Goal: Information Seeking & Learning: Learn about a topic

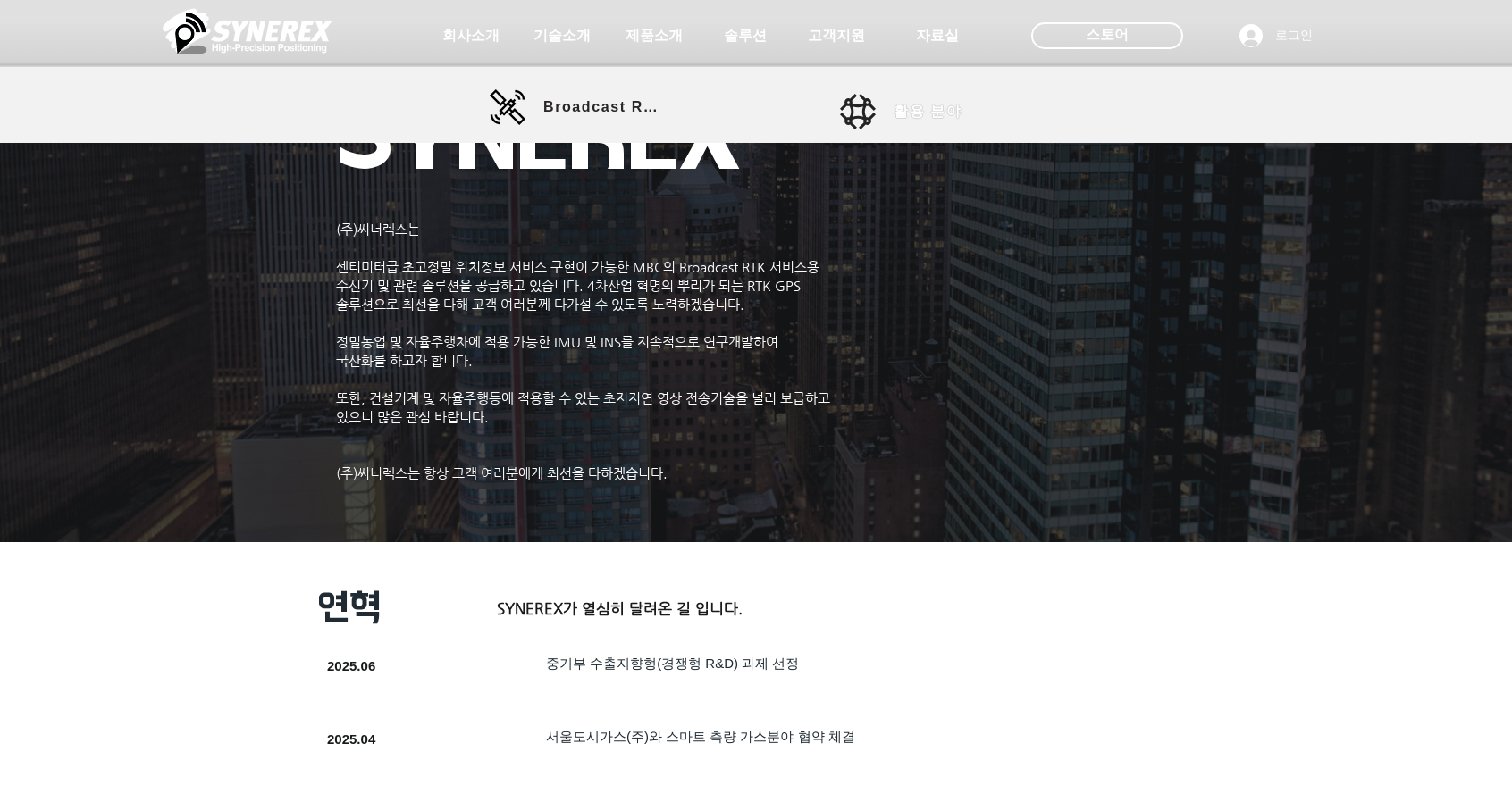
click at [908, 111] on span "활용 분야" at bounding box center [927, 112] width 68 height 19
click at [936, 113] on span "활용 분야" at bounding box center [927, 112] width 68 height 19
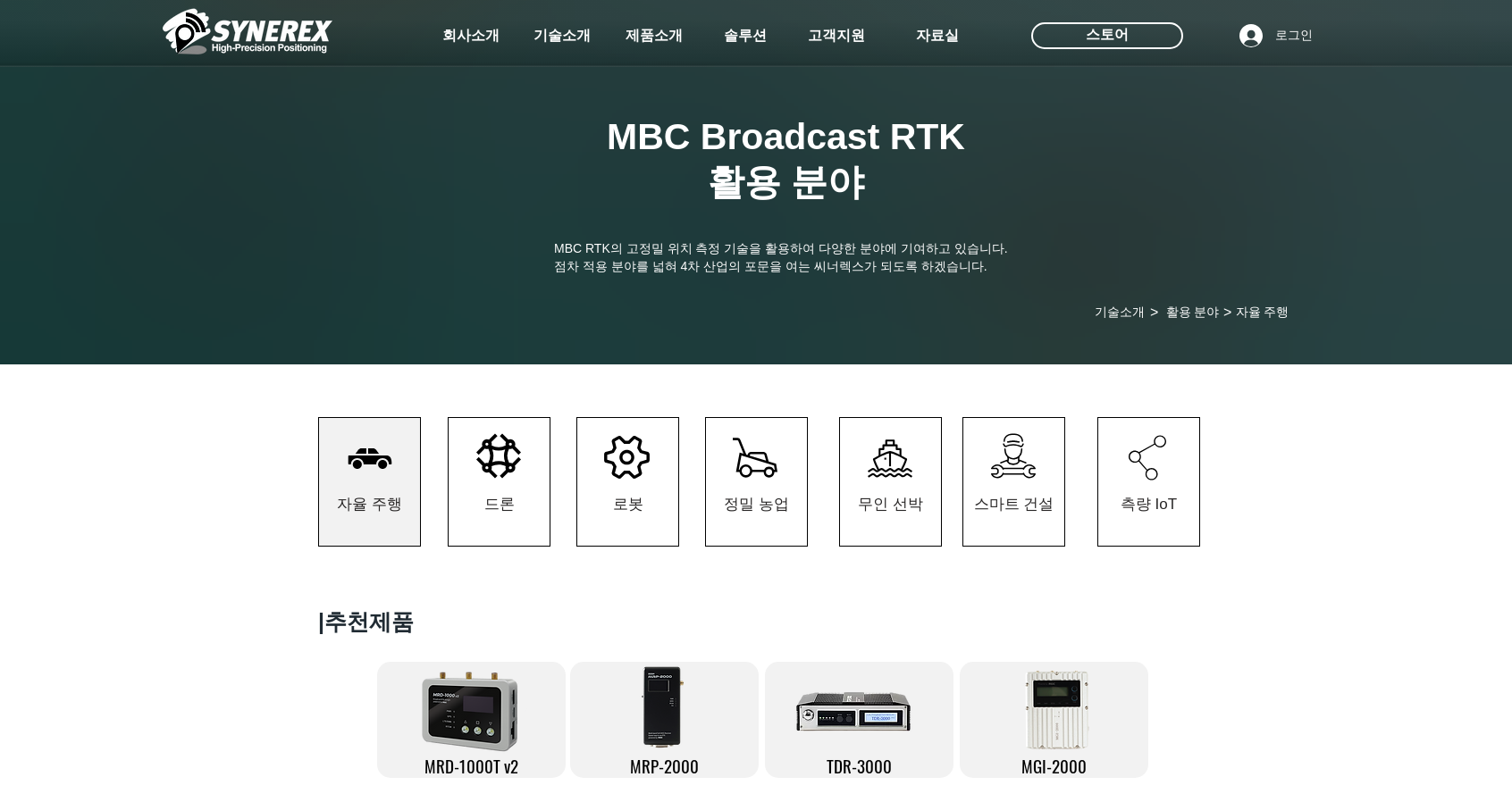
click at [921, 113] on div at bounding box center [756, 132] width 1512 height 265
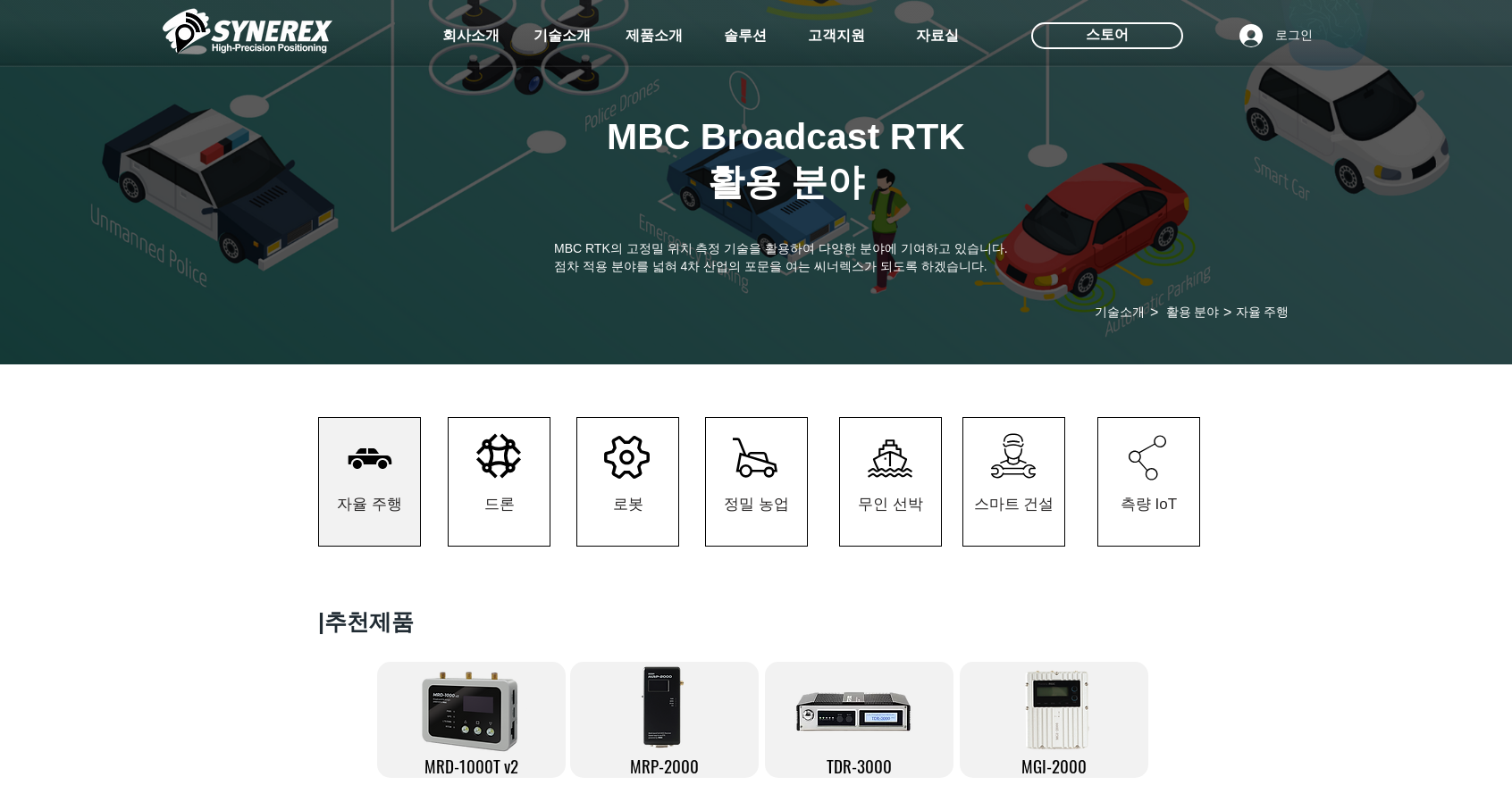
click at [1011, 479] on icon "#comp-kzbigy2a svg [data-color="1"] {fill: #FFFFFF;} #comp-kzbigy2a svg [data-c…" at bounding box center [1013, 456] width 45 height 46
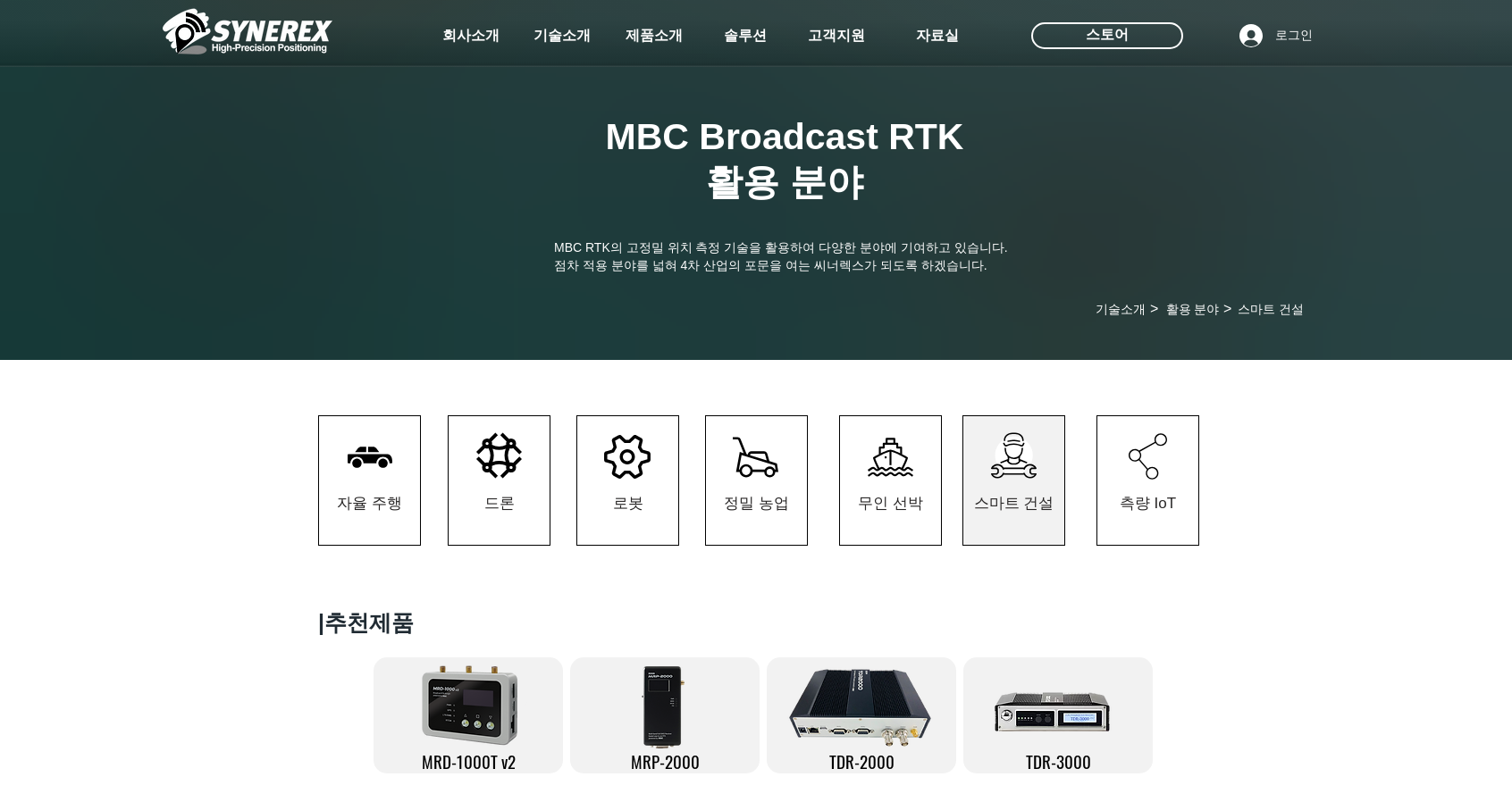
click at [1027, 479] on icon "#comp-kzbikgrx1 svg [data-color="1"] {fill: #FFFFFF;} #comp-kzbikgrx1 svg [data…" at bounding box center [1014, 455] width 46 height 47
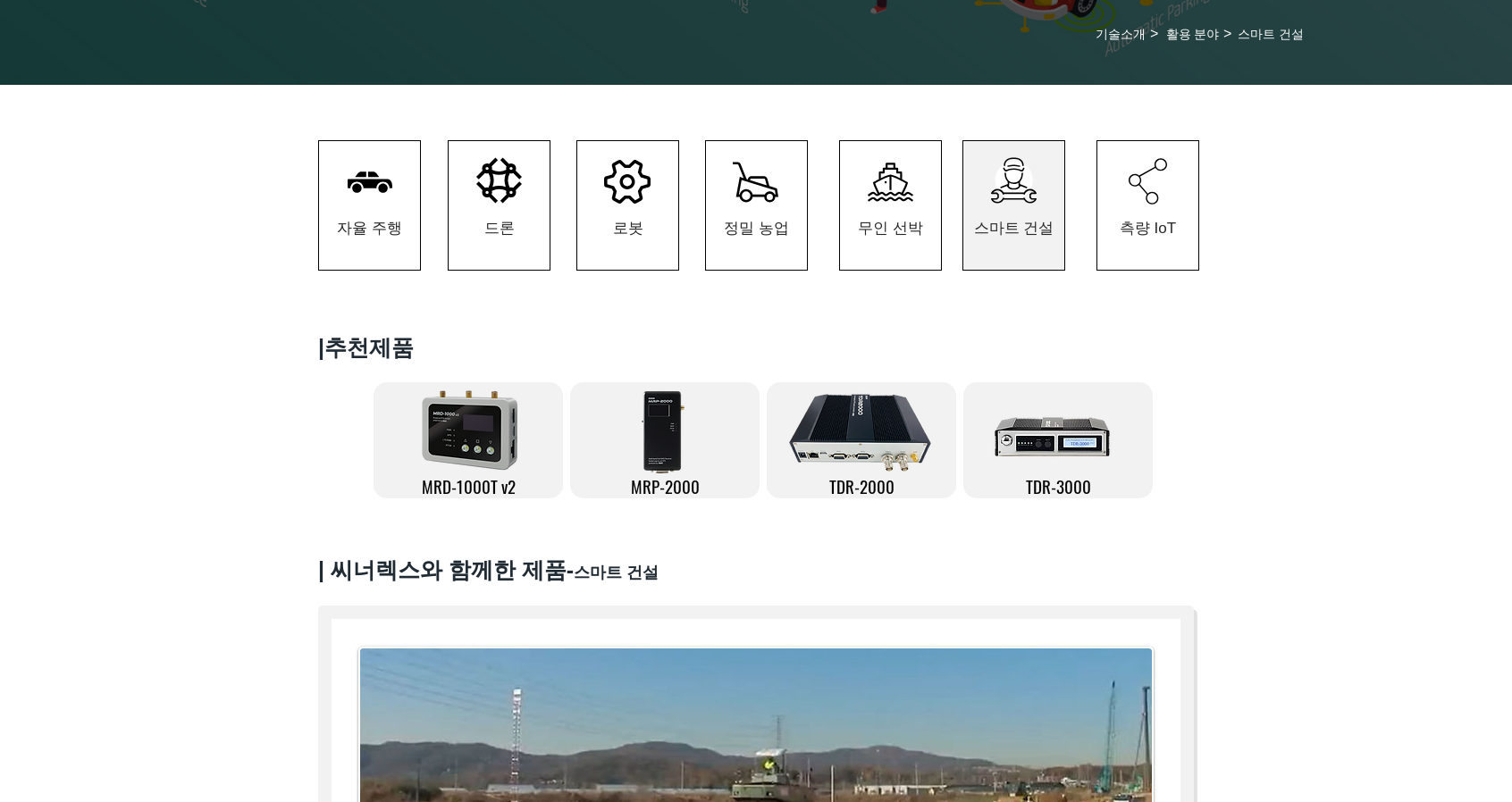
scroll to position [268, 0]
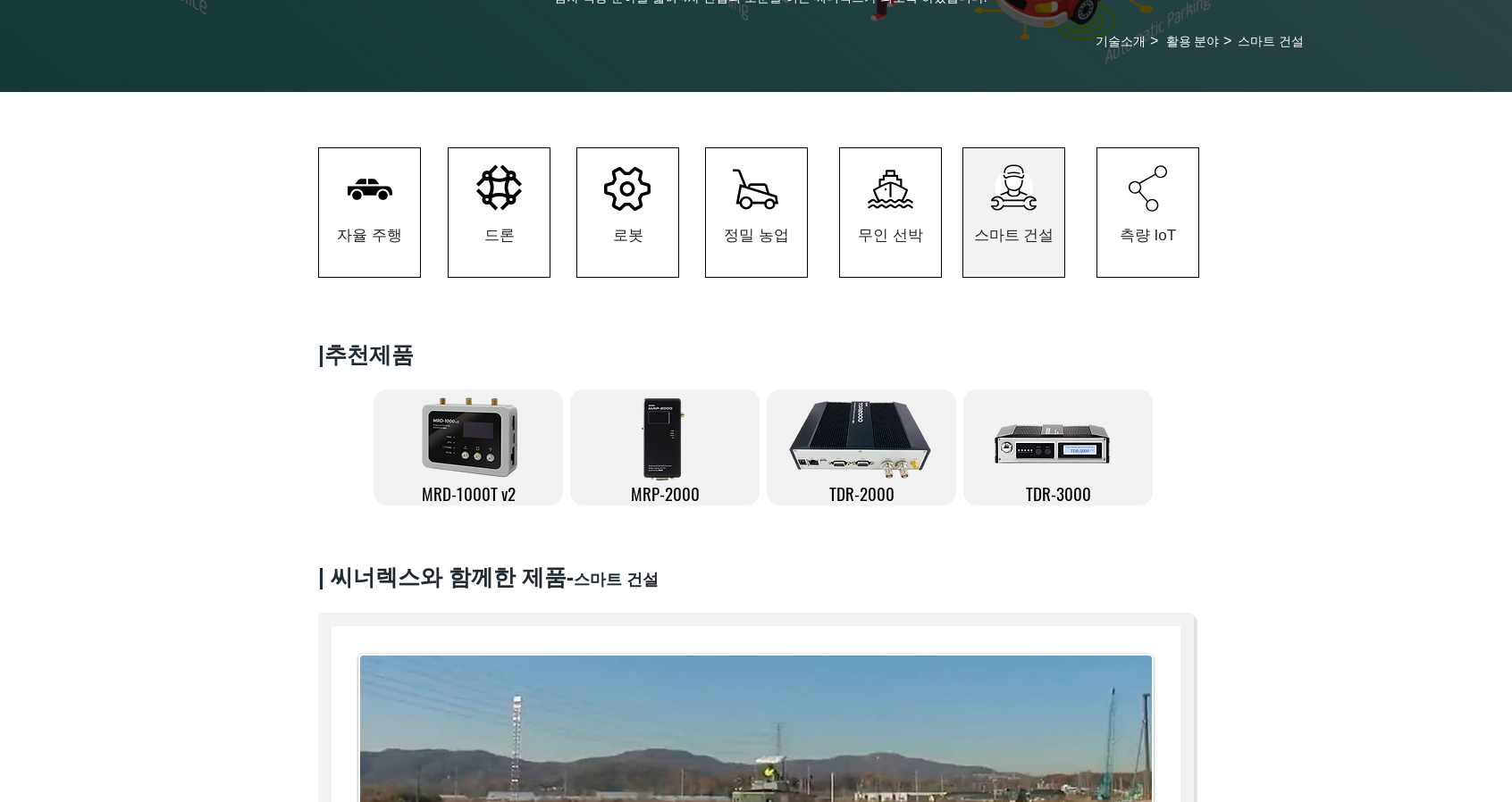
click at [1065, 465] on img at bounding box center [1058, 439] width 132 height 89
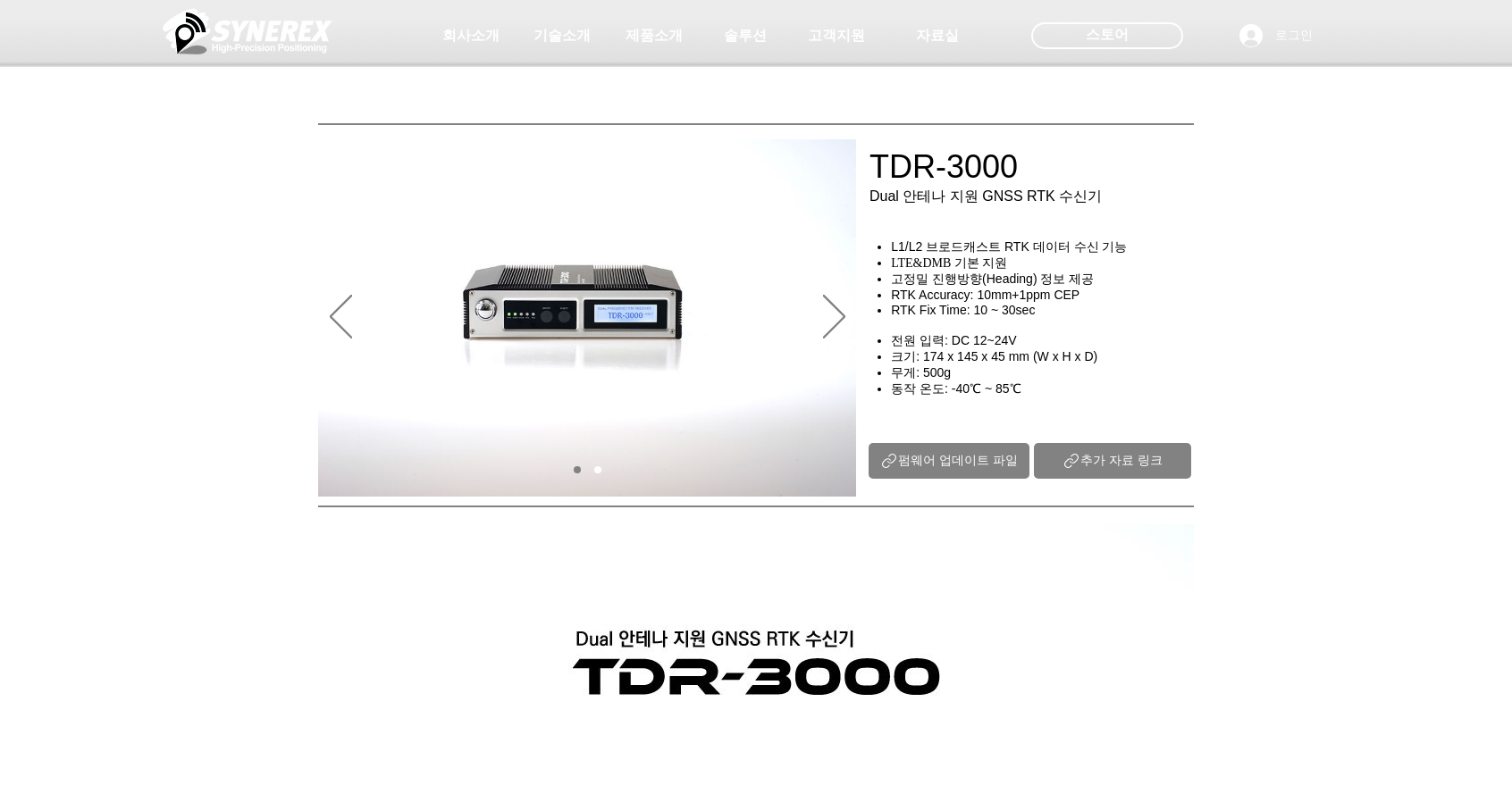
click at [1138, 469] on span "추가 자료 링크" at bounding box center [1121, 461] width 82 height 16
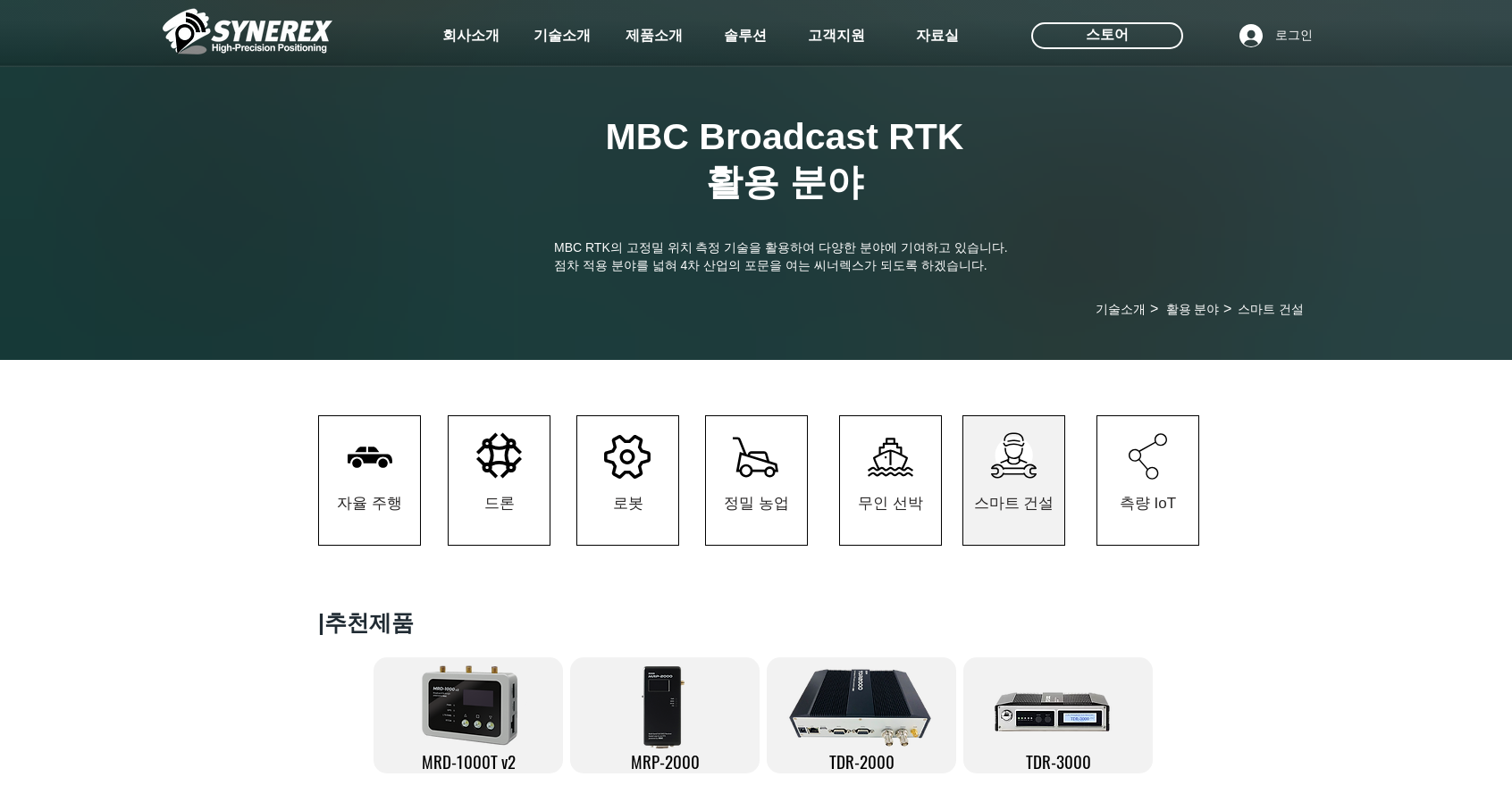
scroll to position [268, 0]
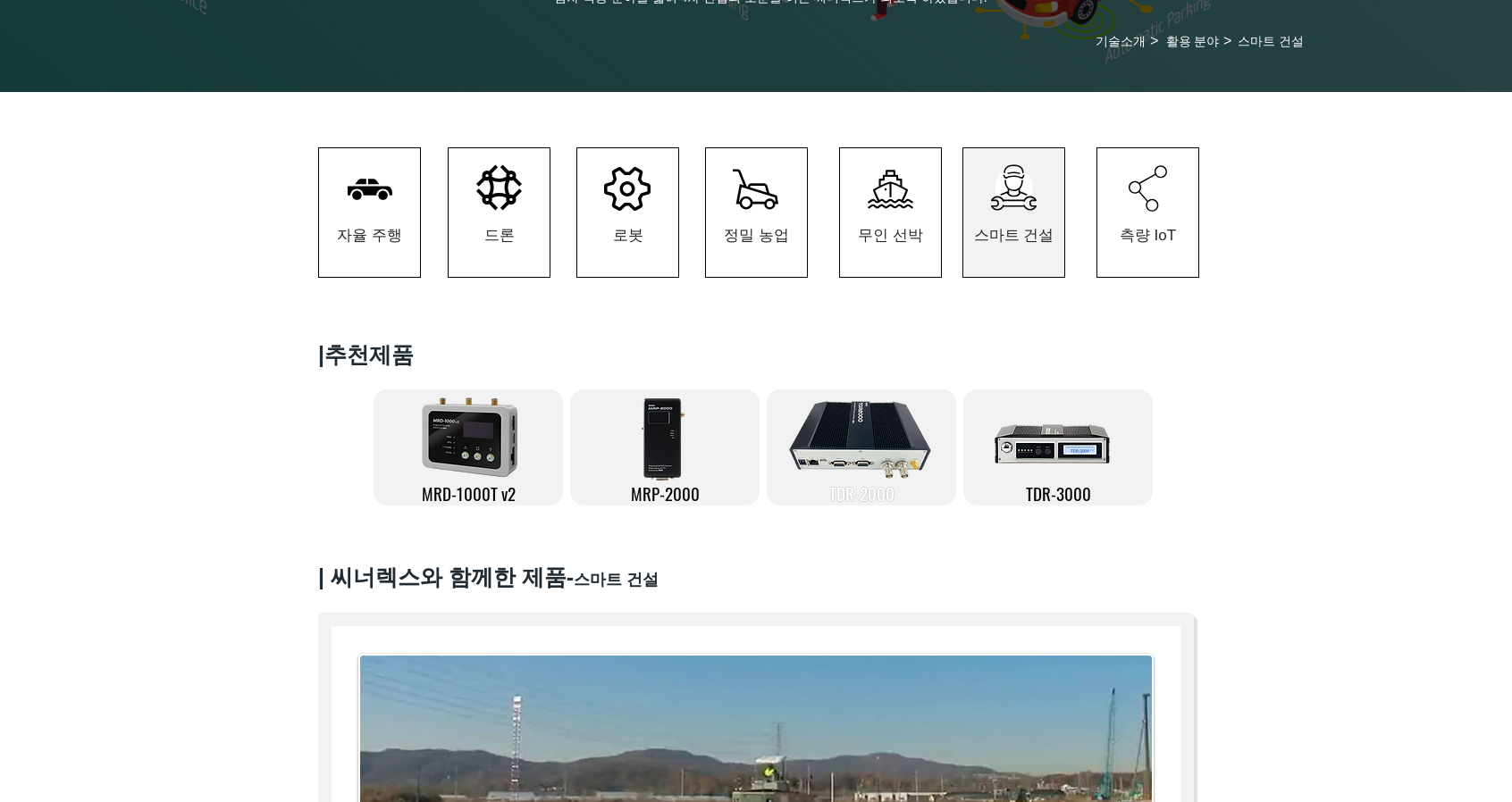
click at [887, 505] on span "TDR-2000" at bounding box center [861, 493] width 65 height 25
click at [871, 496] on span "TDR-2000" at bounding box center [861, 493] width 65 height 25
click at [865, 441] on img at bounding box center [860, 439] width 157 height 89
click at [876, 498] on span "TDR-2000" at bounding box center [861, 493] width 65 height 25
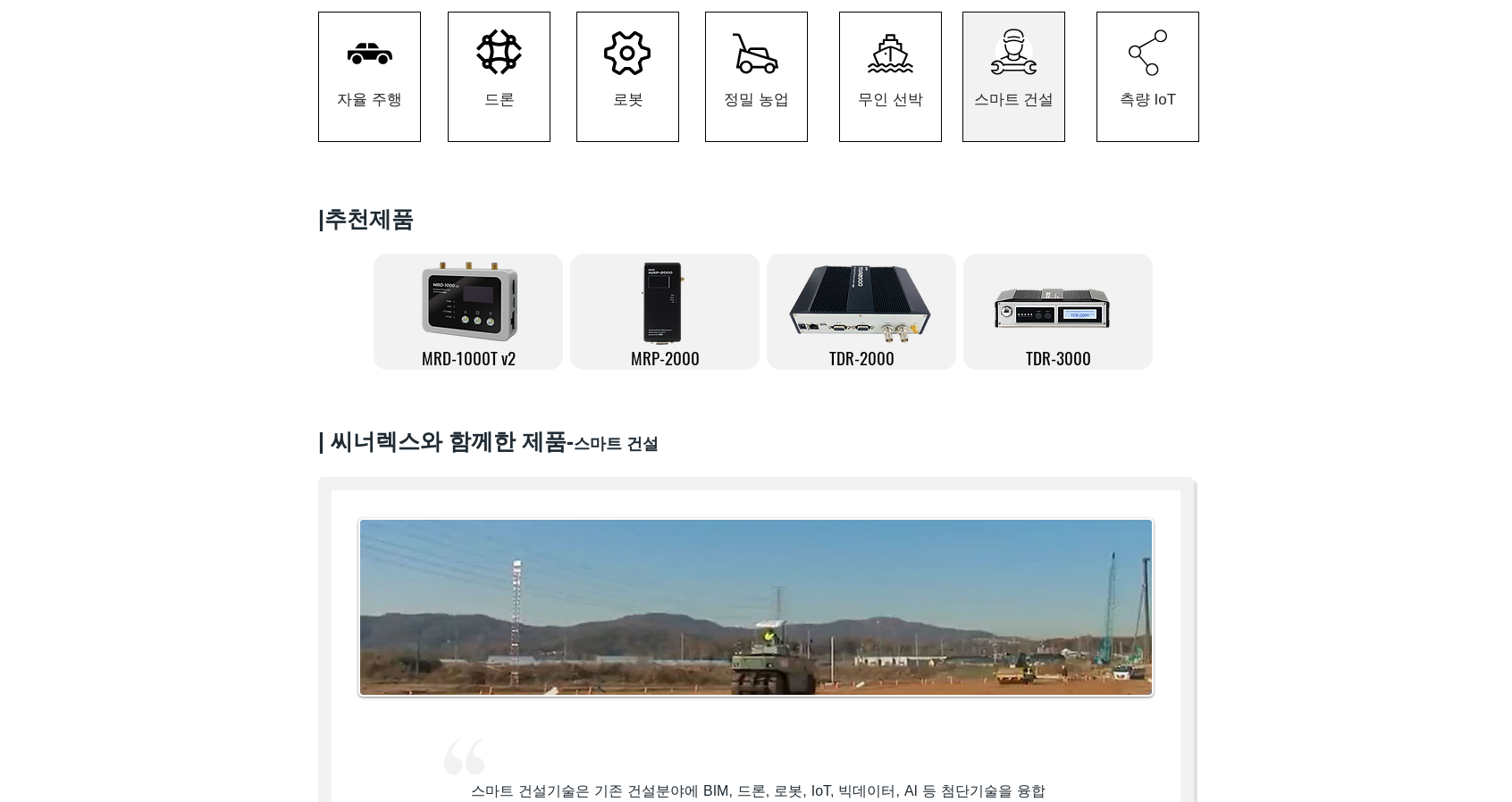
scroll to position [0, 0]
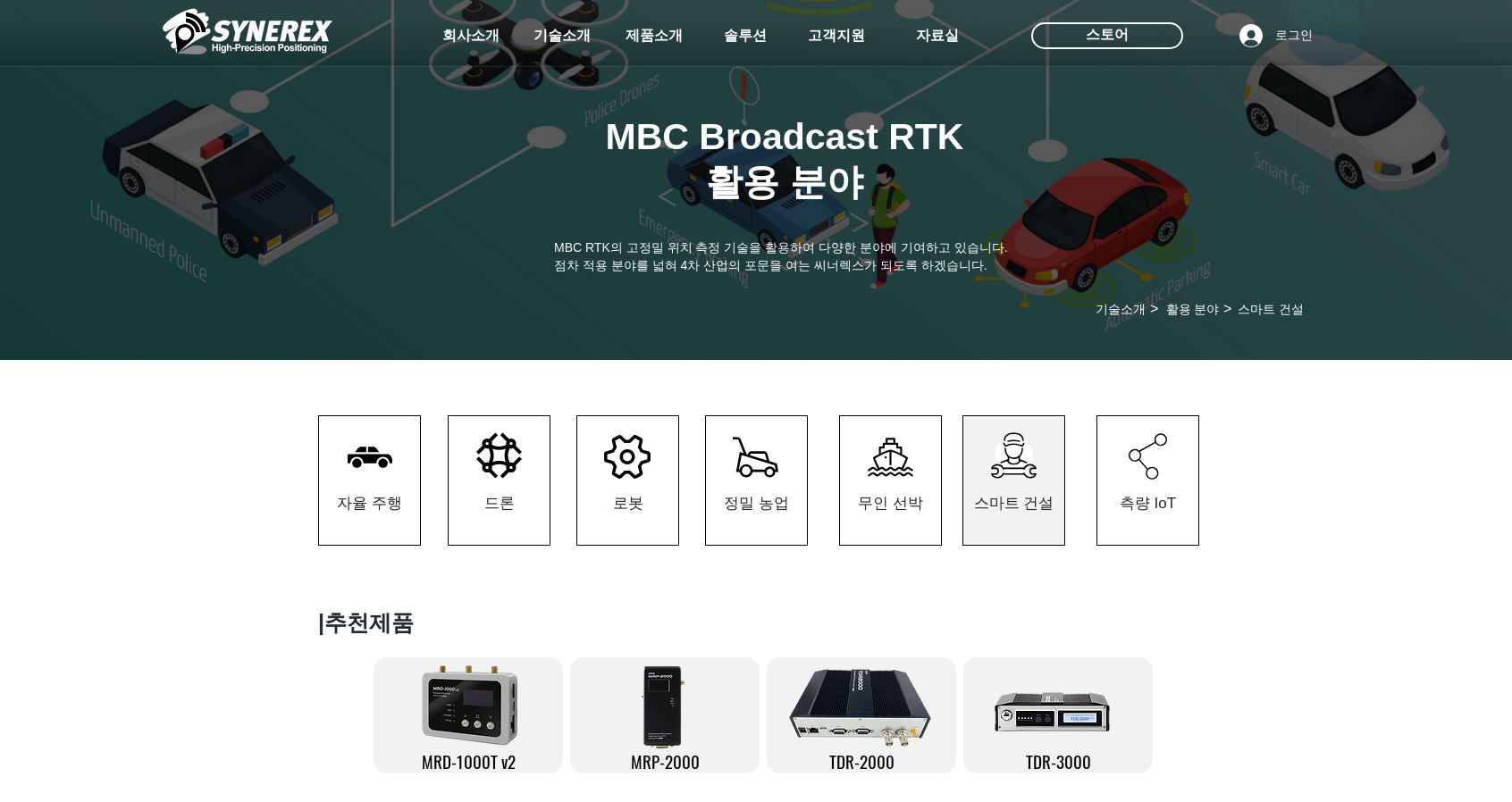
click at [864, 715] on img at bounding box center [860, 707] width 157 height 89
click at [864, 713] on img at bounding box center [860, 707] width 157 height 89
click at [1061, 725] on img at bounding box center [1058, 707] width 132 height 89
click at [881, 710] on img at bounding box center [860, 707] width 157 height 89
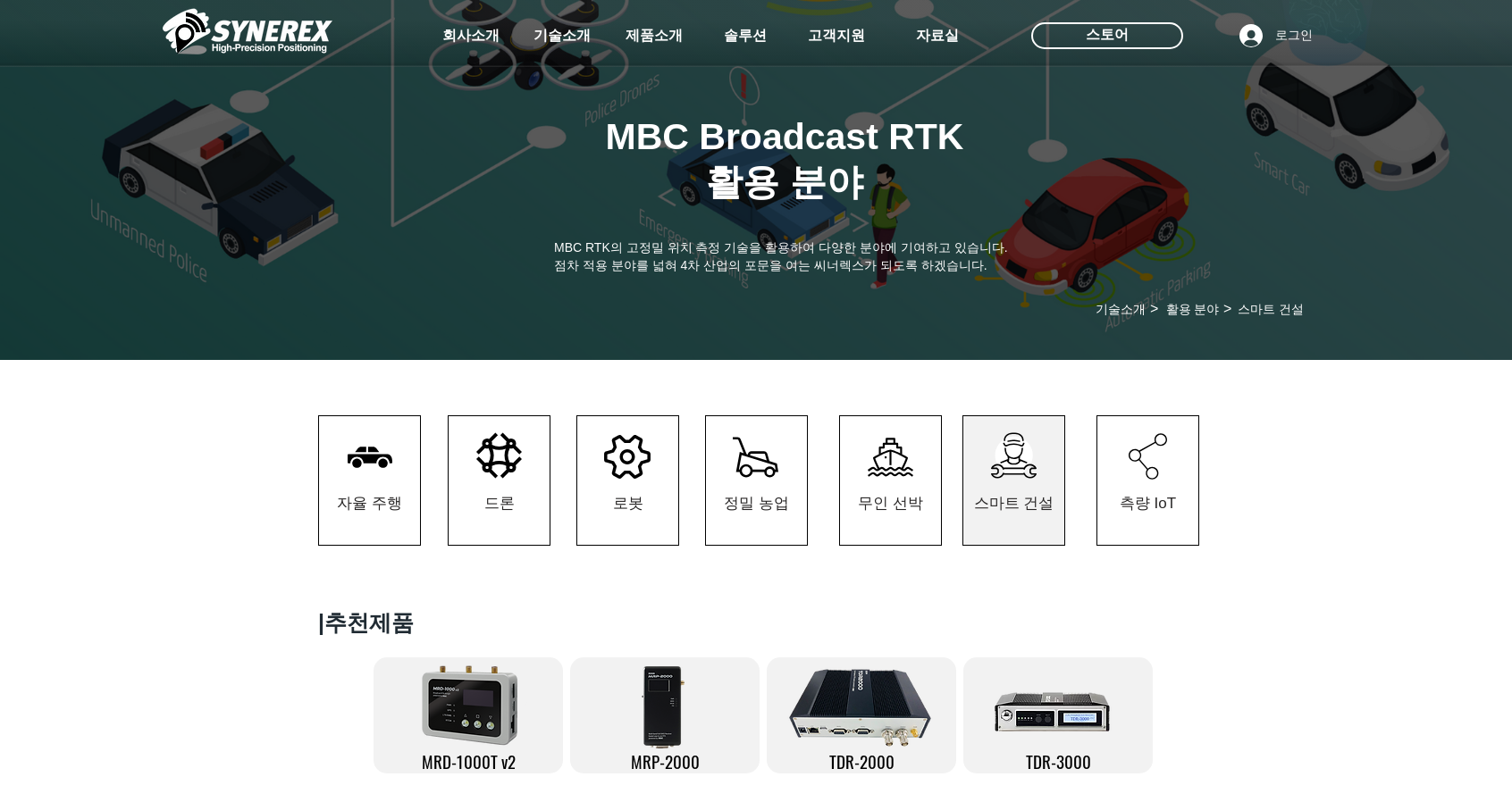
click at [881, 710] on img at bounding box center [860, 707] width 157 height 89
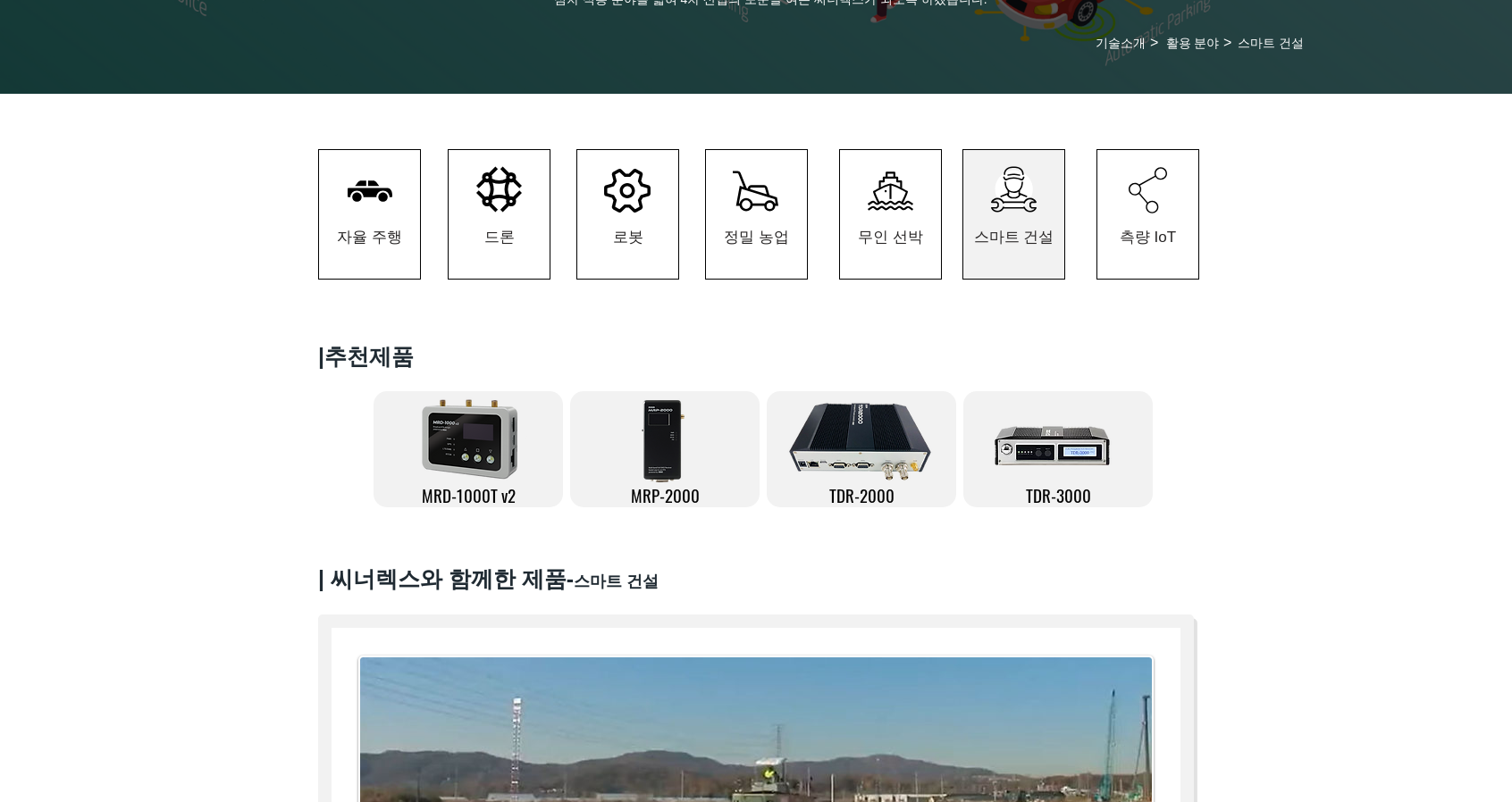
scroll to position [268, 0]
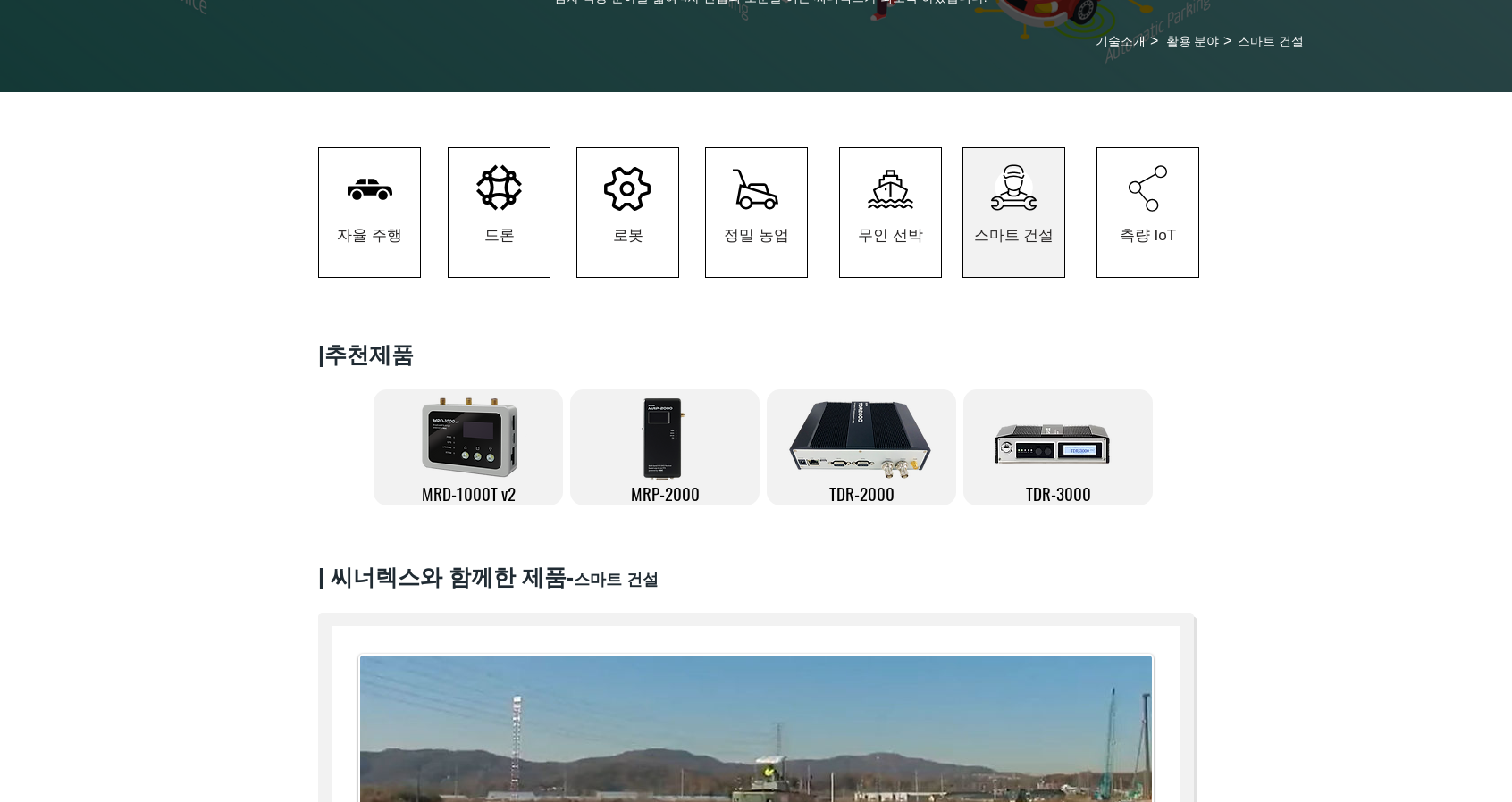
click at [866, 432] on img at bounding box center [860, 439] width 157 height 89
click at [661, 452] on img at bounding box center [665, 439] width 56 height 89
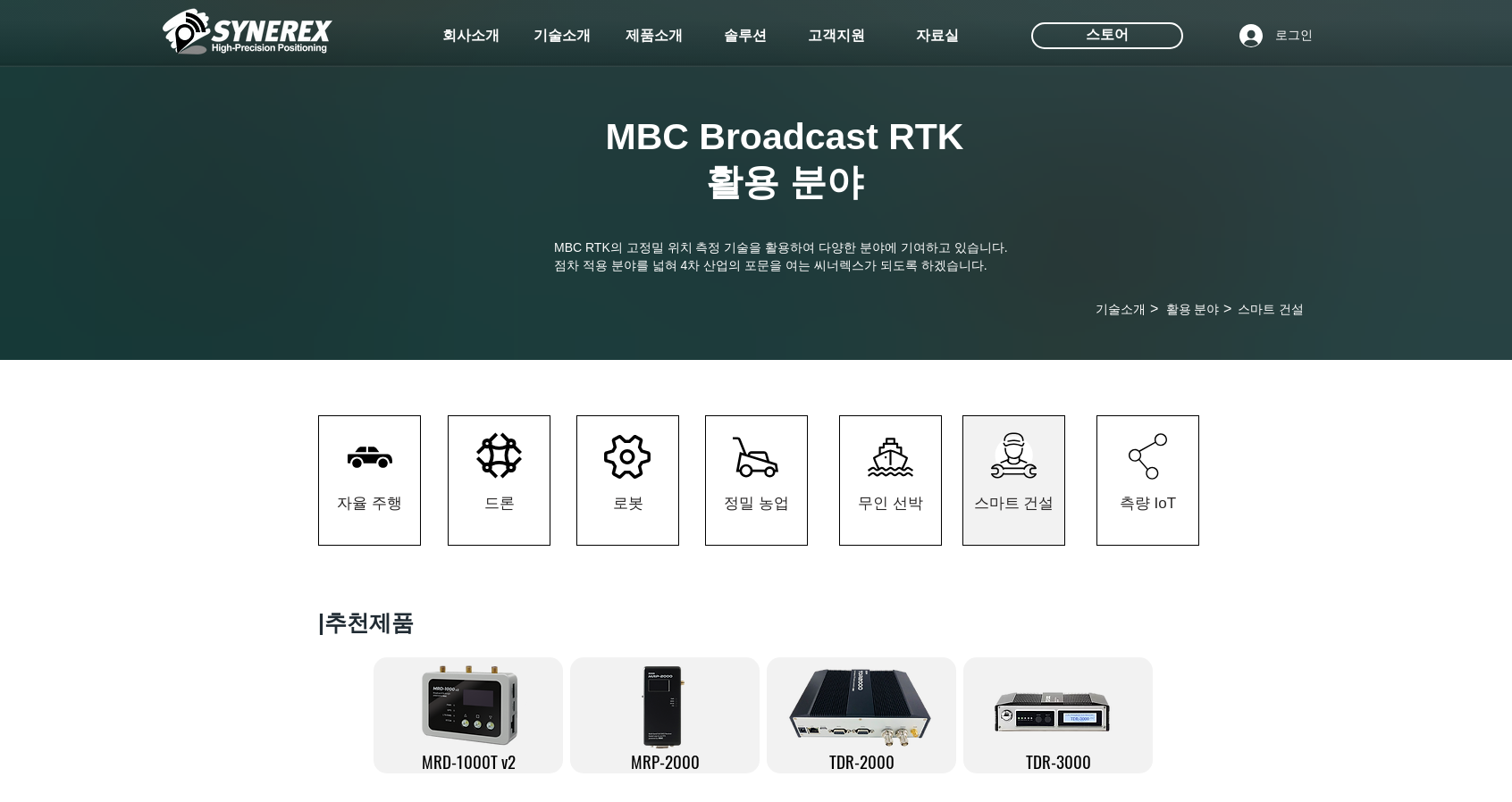
scroll to position [268, 0]
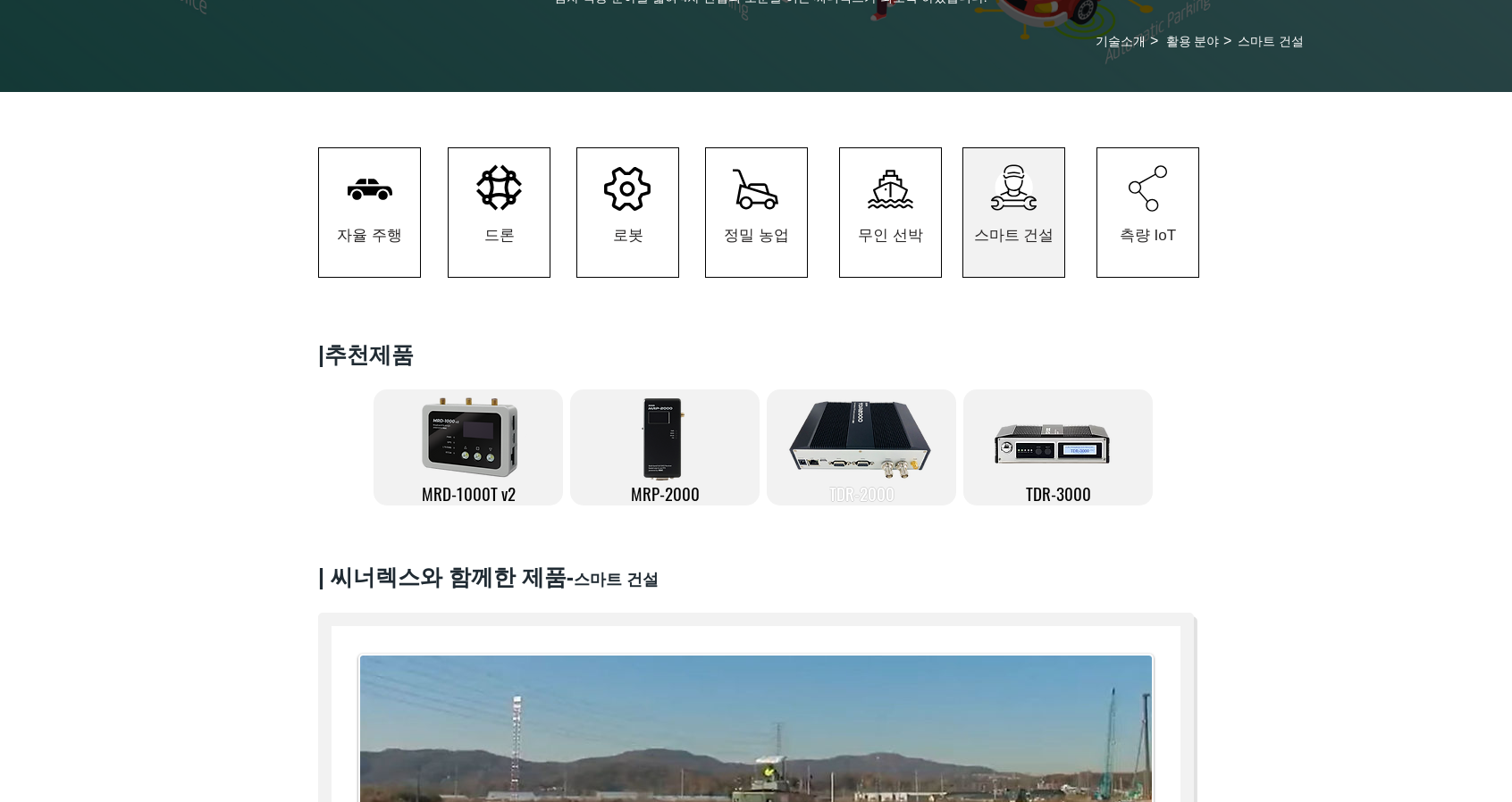
click at [865, 505] on span "TDR-2000" at bounding box center [861, 493] width 65 height 25
click at [863, 453] on img at bounding box center [860, 439] width 157 height 89
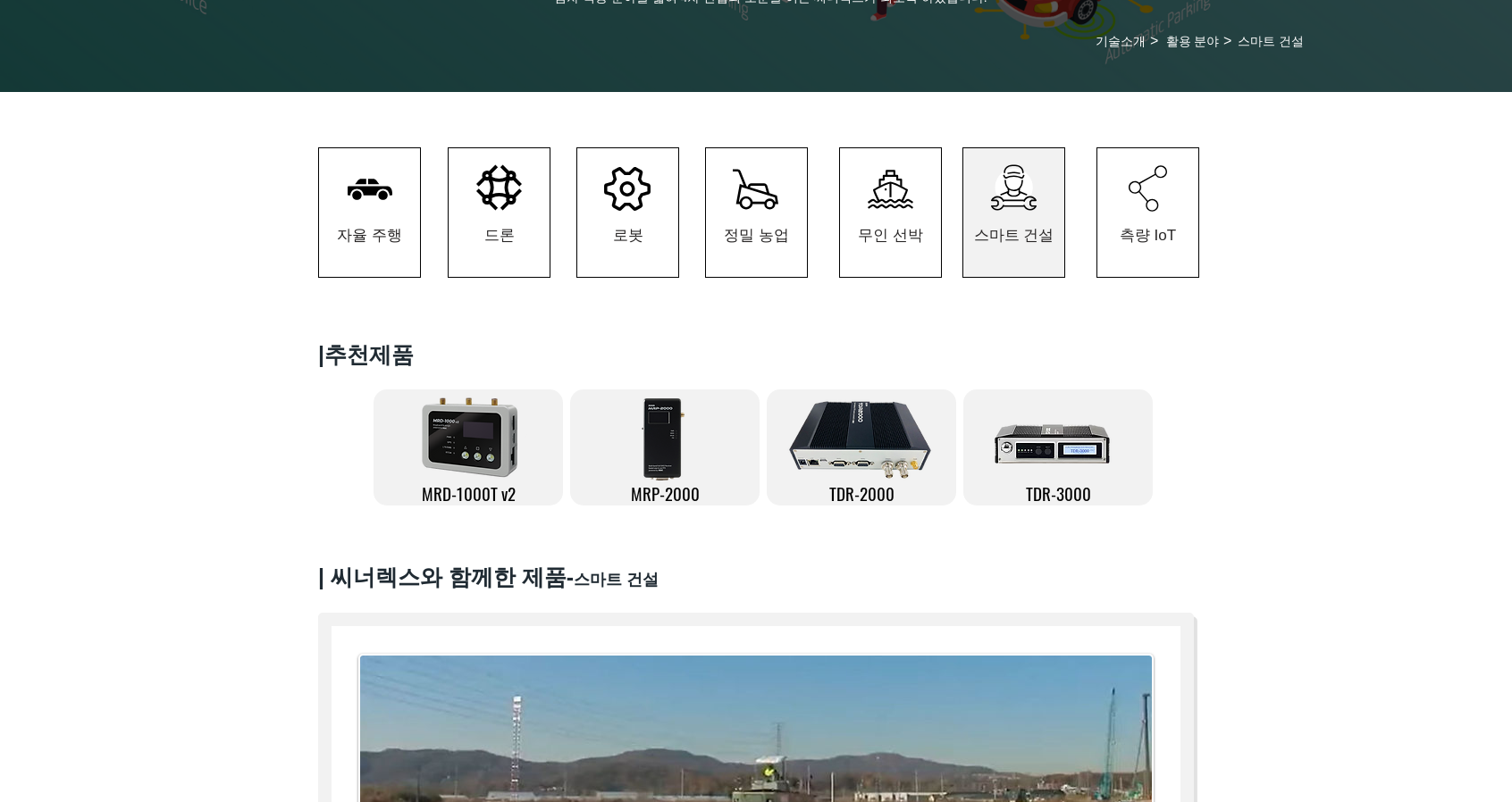
click at [470, 460] on img at bounding box center [470, 436] width 120 height 99
